Goal: Navigation & Orientation: Understand site structure

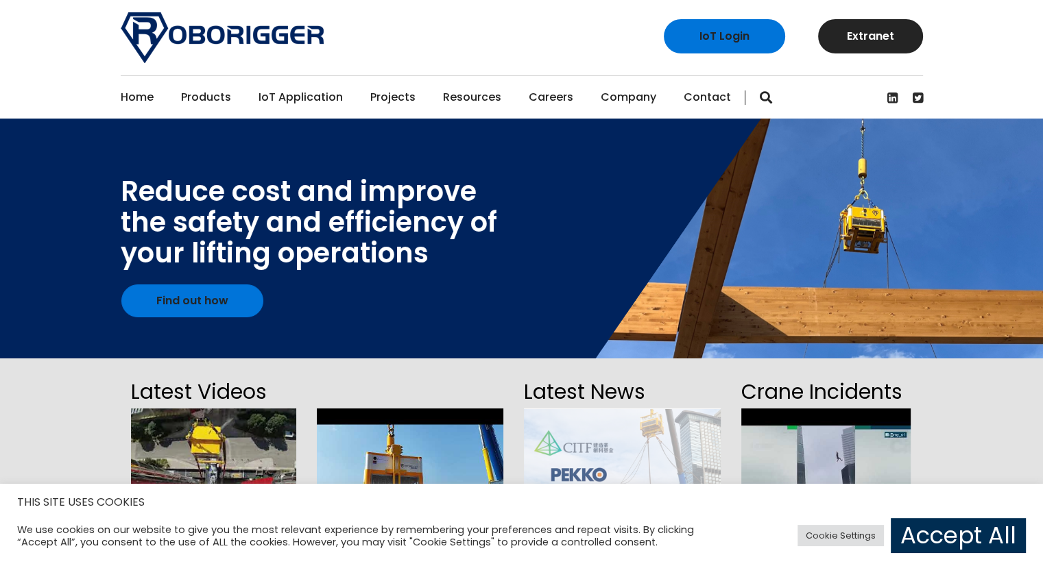
click at [946, 527] on link "Accept All" at bounding box center [958, 535] width 135 height 35
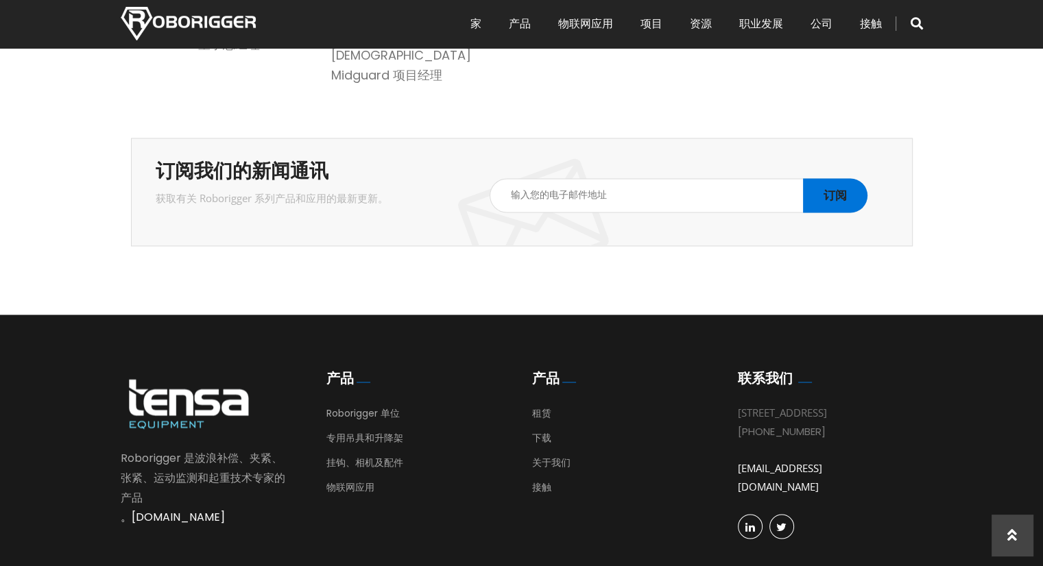
scroll to position [2265, 0]
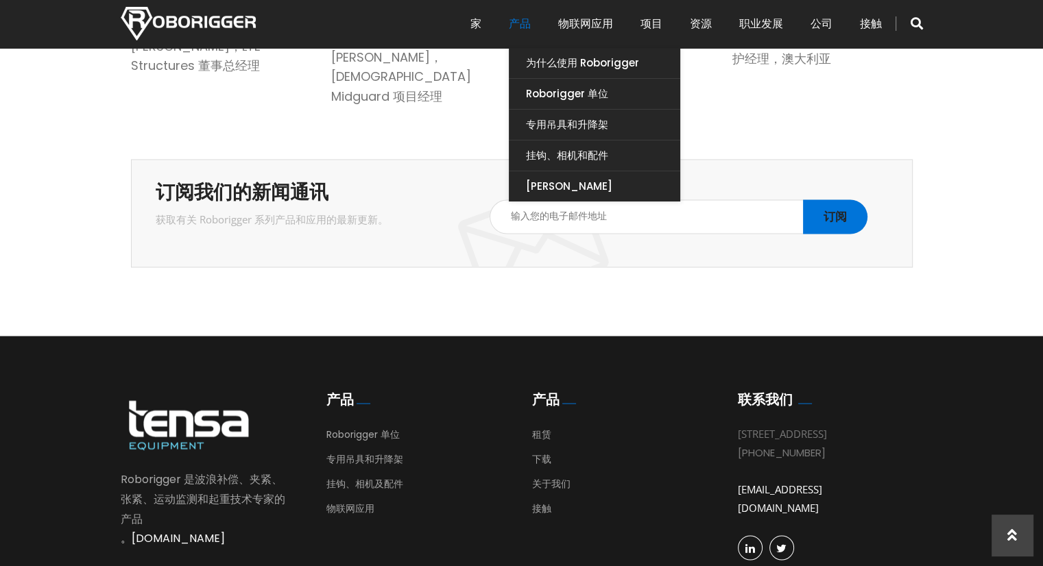
click at [516, 23] on font "产品" at bounding box center [520, 24] width 22 height 16
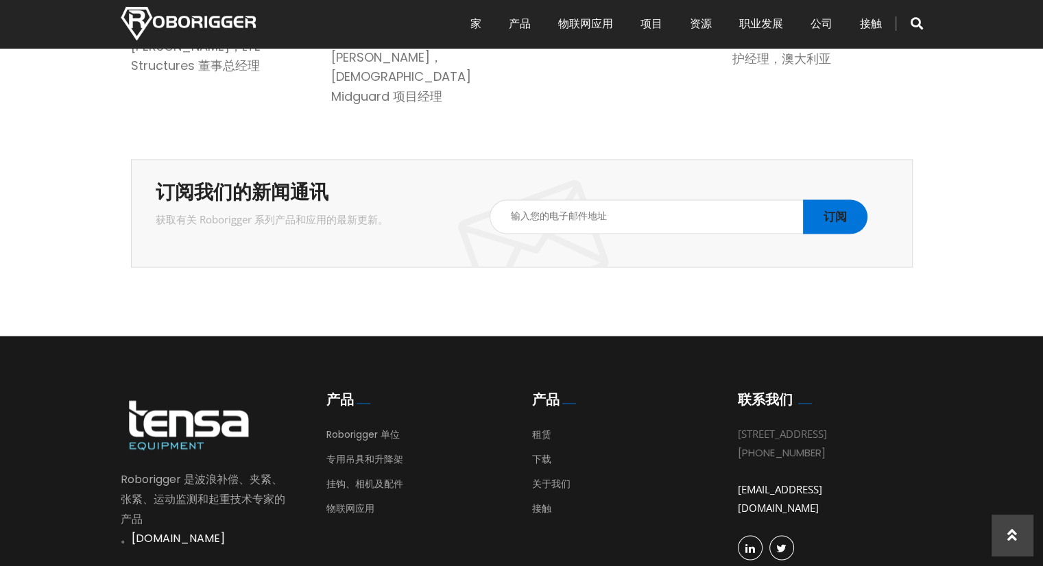
click at [750, 566] on div "Roborigger 是波浪补偿、夹紧、张紧、运动监测和起重技术专家 的产品 。www.tensaequipment.com.au 产品 Roborigger…" at bounding box center [522, 479] width 802 height 286
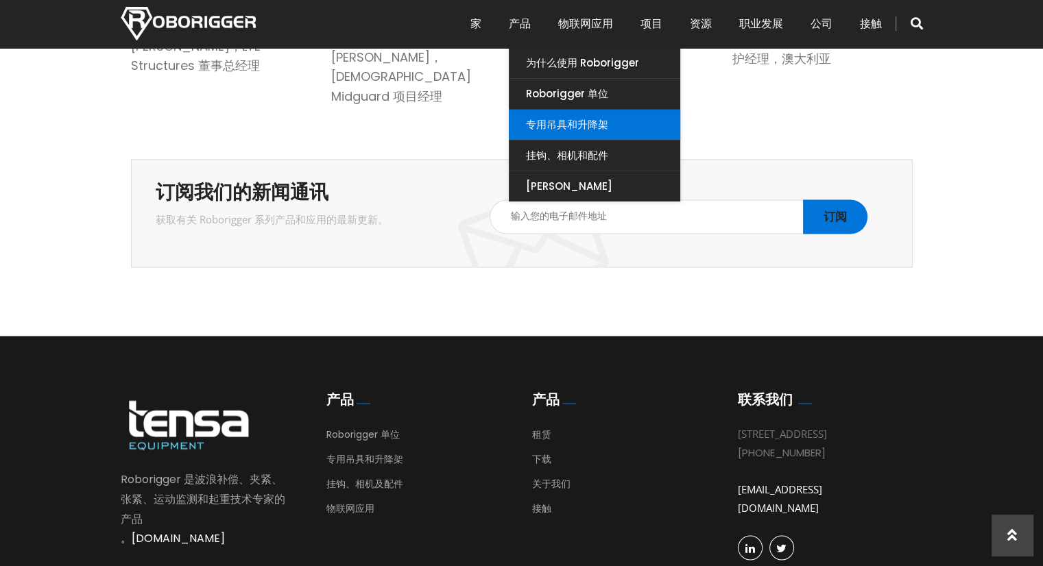
click at [560, 130] on font "专用吊具和升降架" at bounding box center [567, 124] width 82 height 14
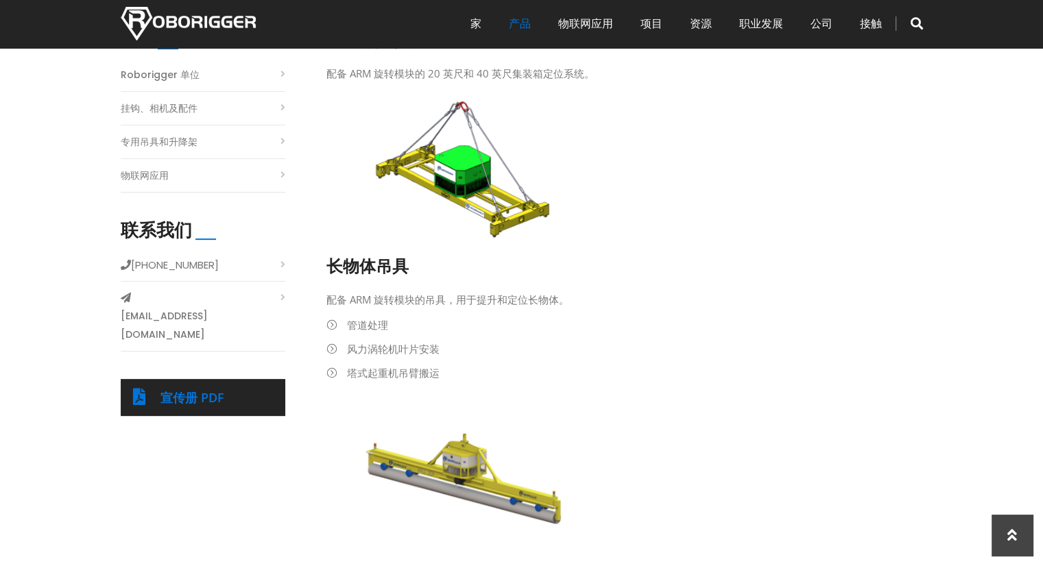
scroll to position [206, 0]
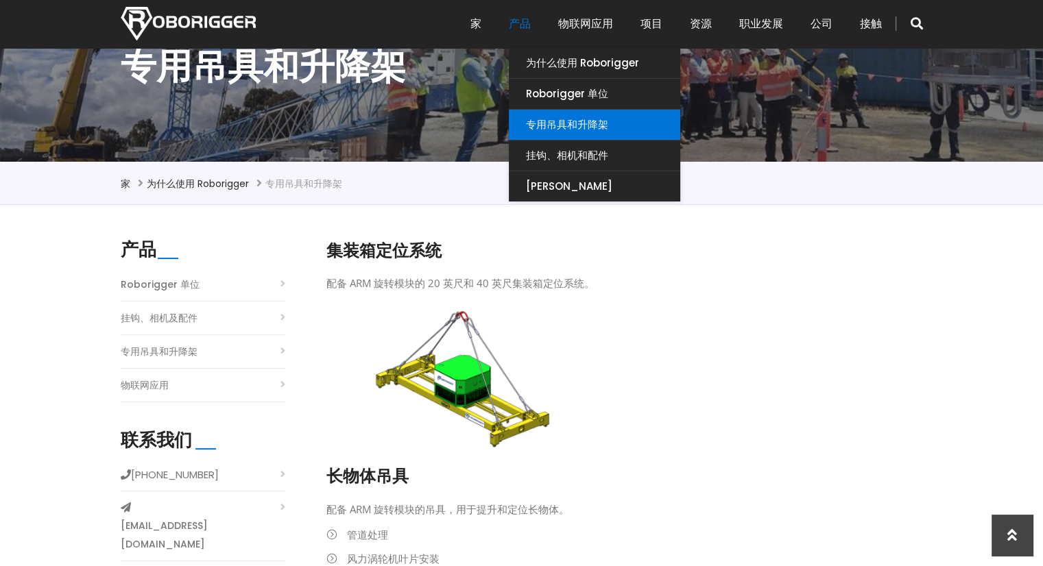
click at [549, 127] on font "专用吊具和升降架" at bounding box center [567, 124] width 82 height 14
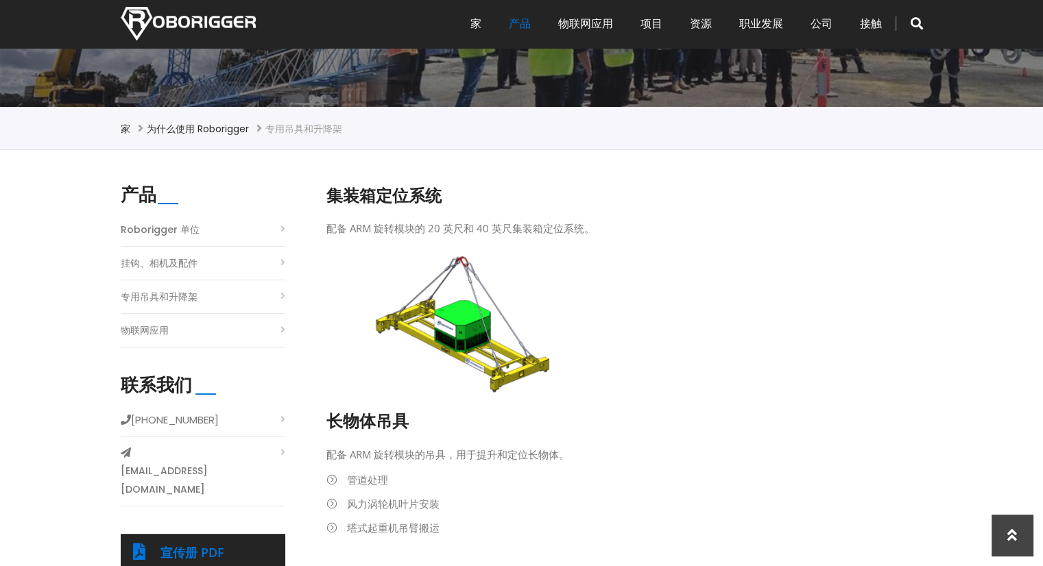
scroll to position [259, 0]
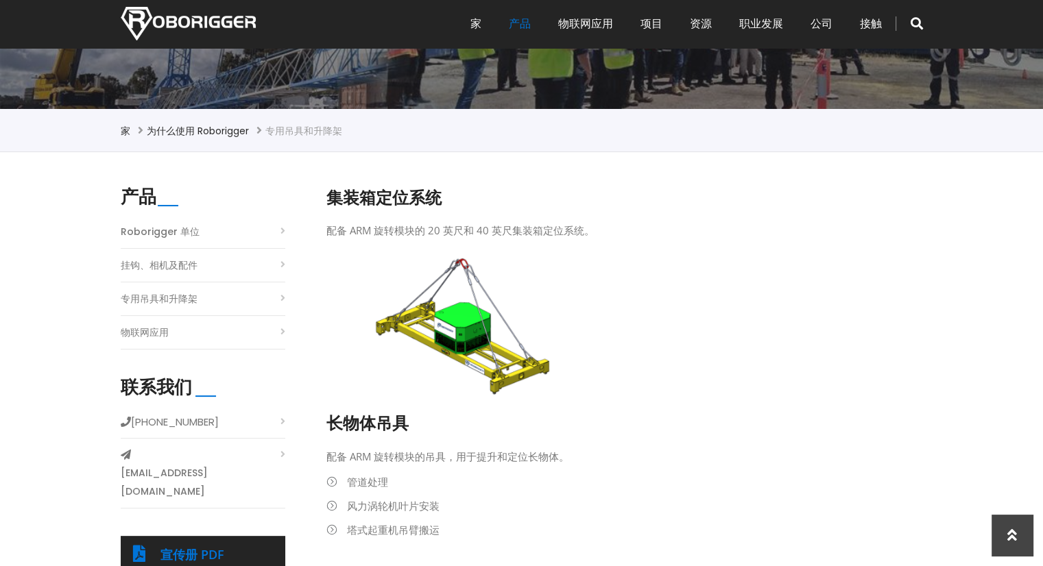
click at [163, 265] on font "挂钩、相机及配件" at bounding box center [159, 266] width 77 height 14
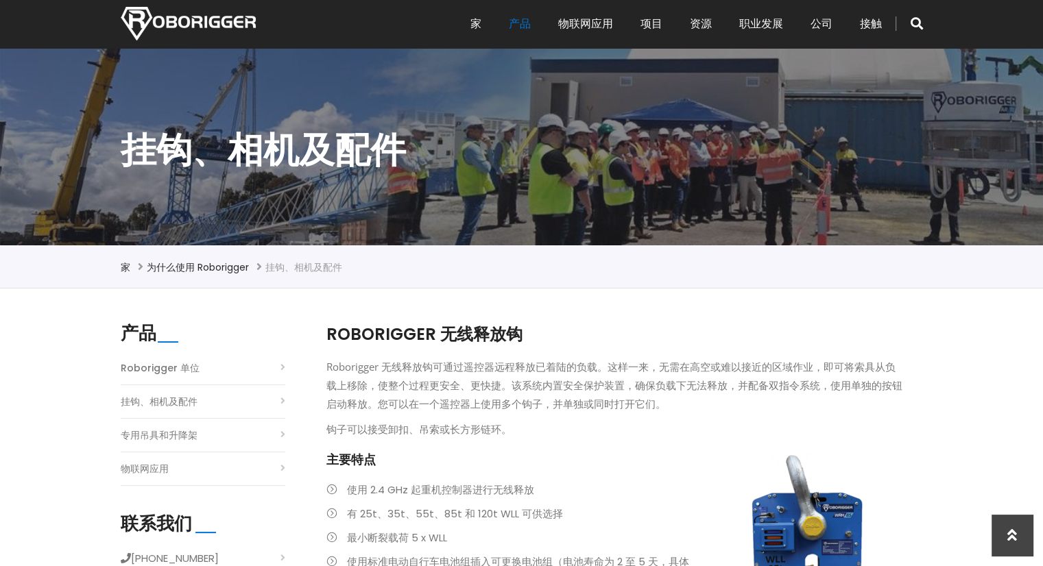
scroll to position [98, 0]
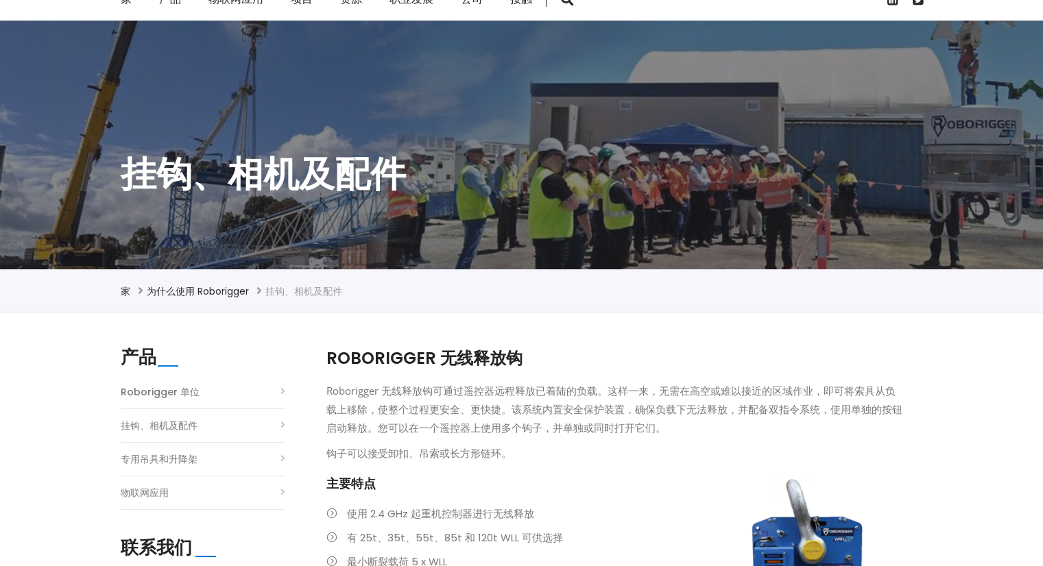
click at [150, 393] on font "Roborigger 单位" at bounding box center [160, 392] width 79 height 14
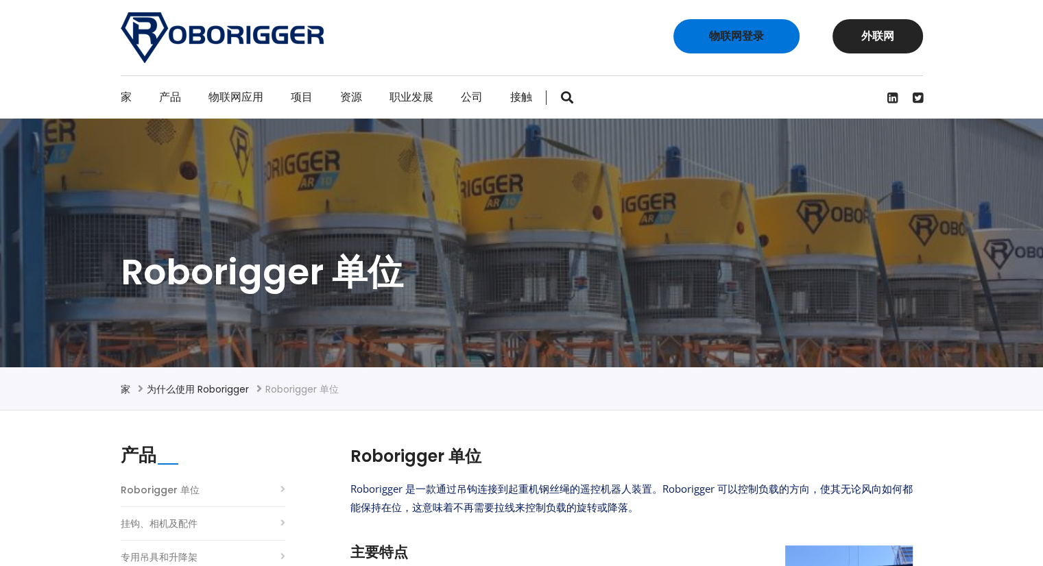
scroll to position [206, 0]
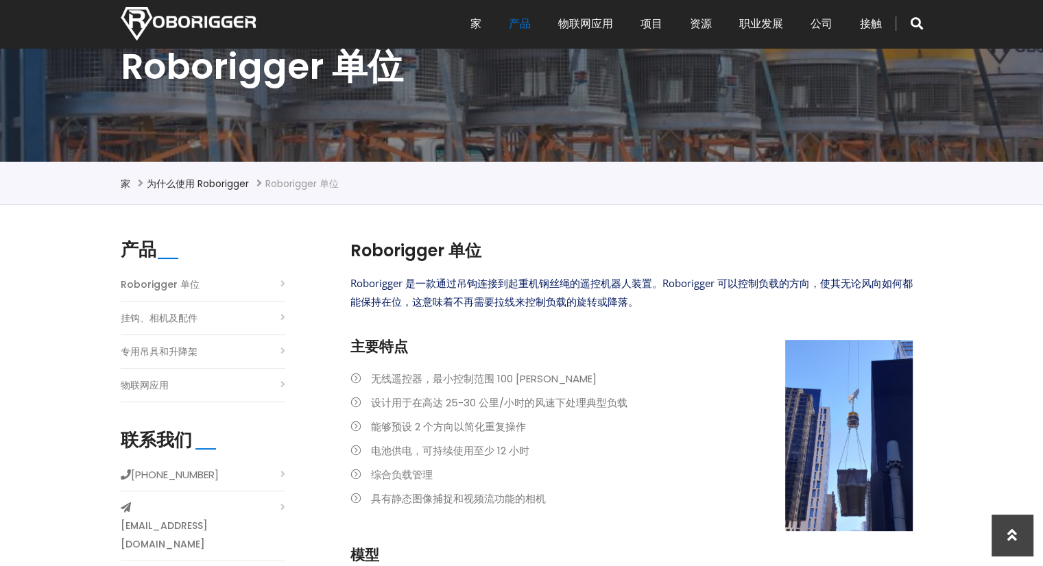
click at [141, 384] on font "物联网应用" at bounding box center [145, 386] width 48 height 14
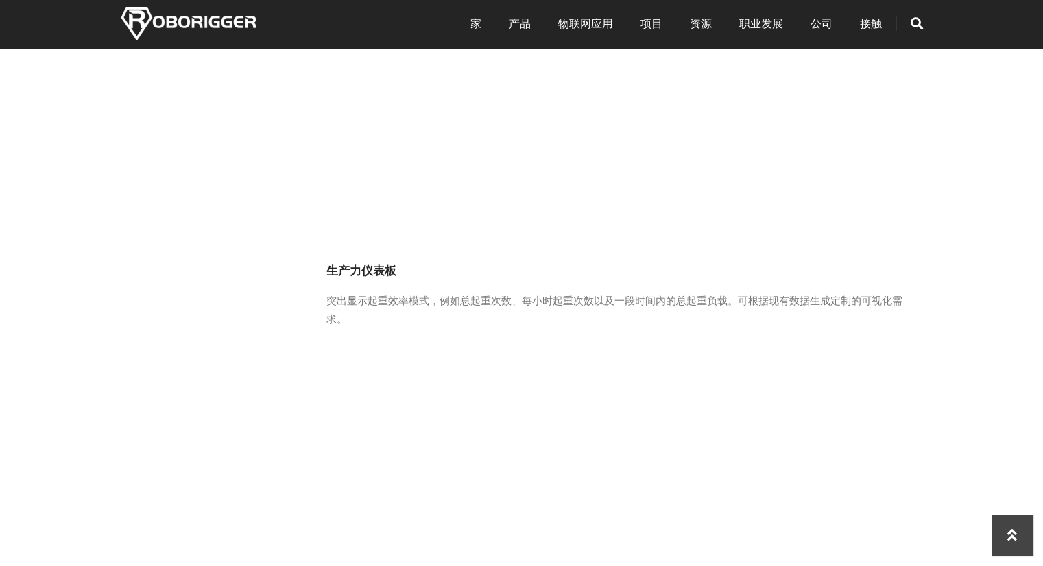
scroll to position [1029, 0]
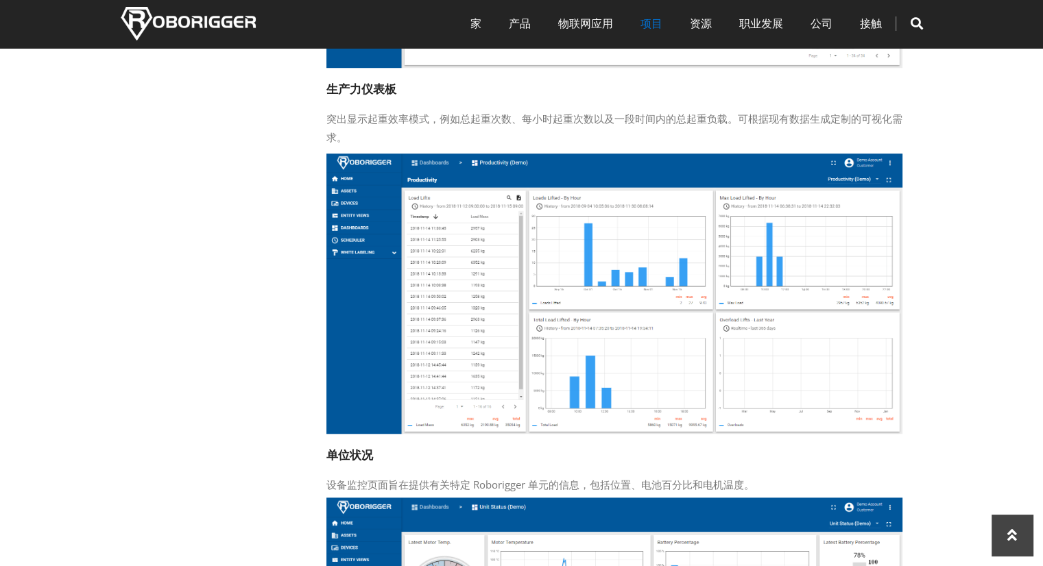
click at [658, 28] on font "项目" at bounding box center [651, 24] width 22 height 16
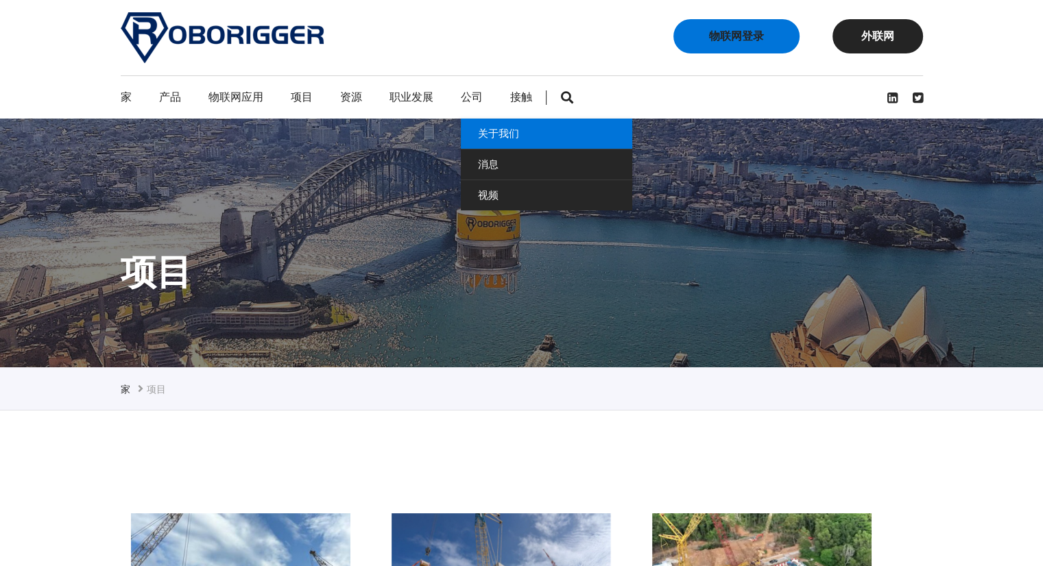
click at [490, 124] on link "关于我们" at bounding box center [546, 134] width 171 height 30
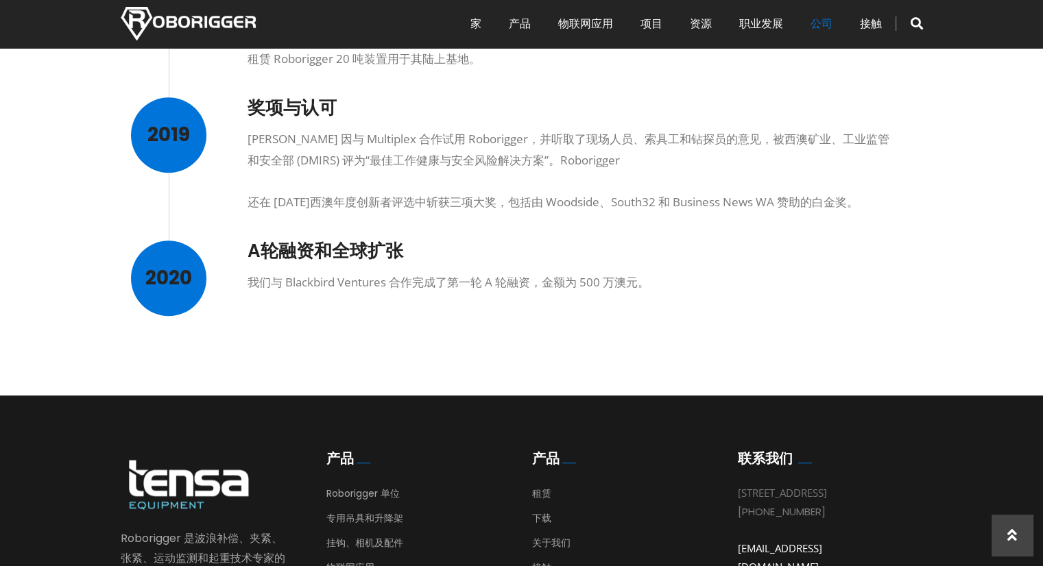
scroll to position [1029, 0]
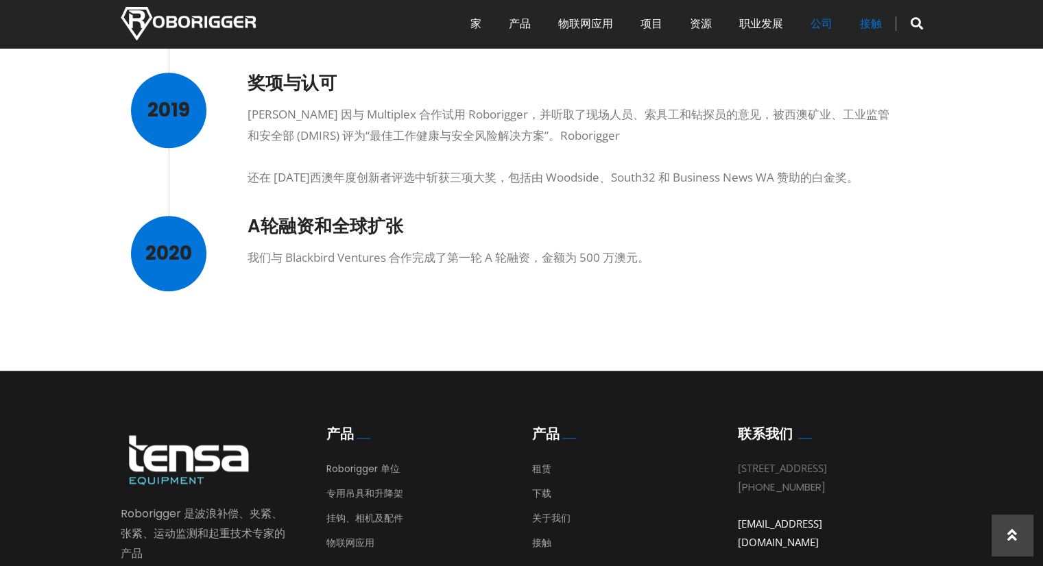
click at [876, 28] on font "接触" at bounding box center [871, 24] width 22 height 16
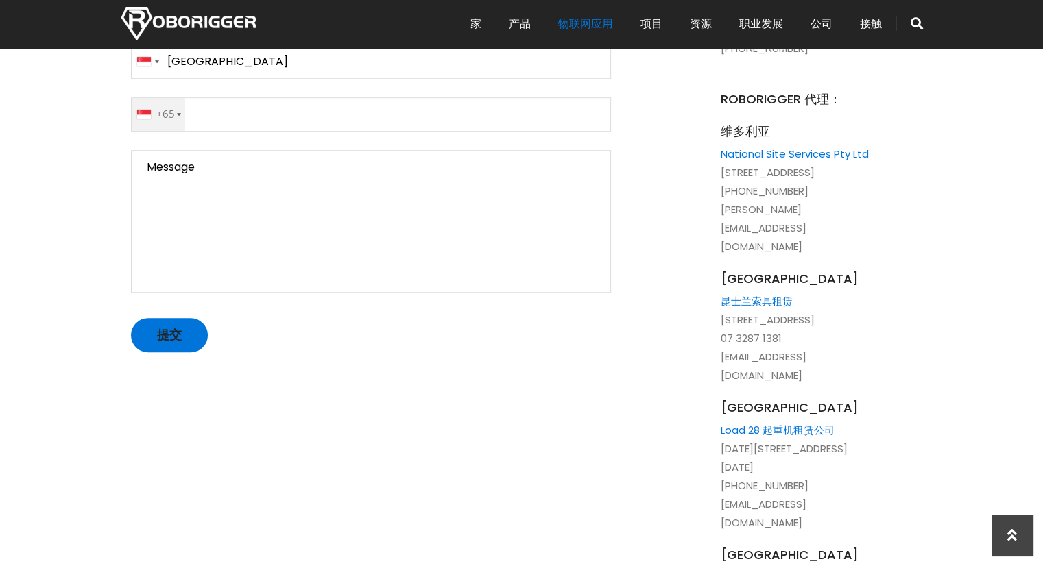
scroll to position [587, 0]
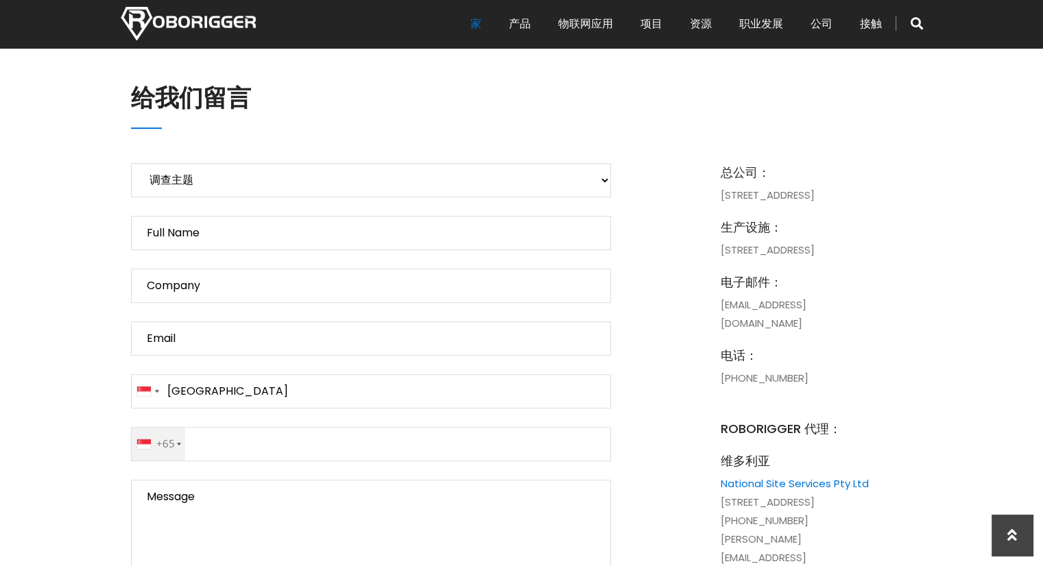
click at [477, 23] on font "家" at bounding box center [475, 24] width 11 height 16
